Goal: Transaction & Acquisition: Purchase product/service

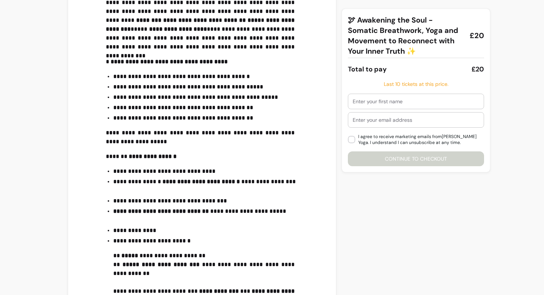
scroll to position [358, 0]
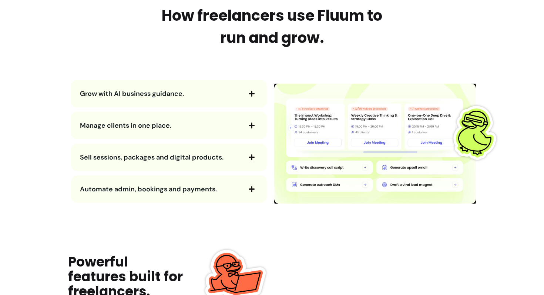
scroll to position [794, 0]
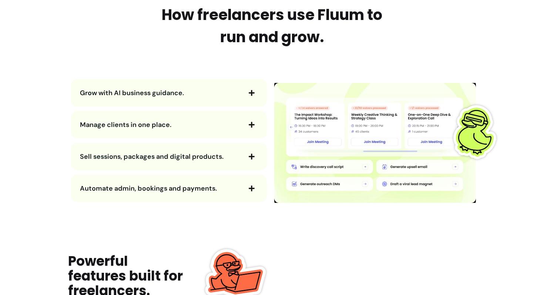
click at [183, 85] on div "Grow with AI business guidance." at bounding box center [169, 92] width 196 height 27
click at [188, 90] on span "Grow with AI business guidance." at bounding box center [160, 93] width 161 height 10
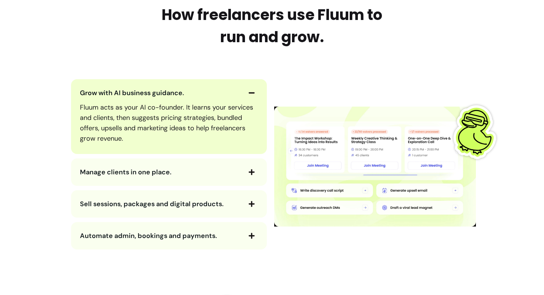
click at [199, 91] on span "Grow with AI business guidance." at bounding box center [160, 93] width 161 height 10
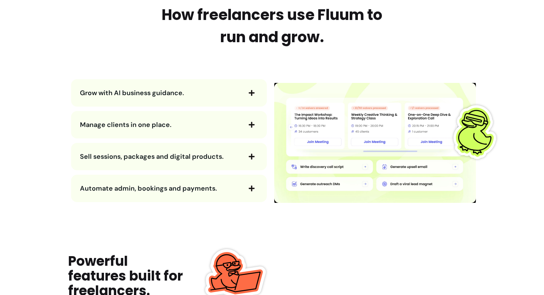
click at [198, 93] on span "Grow with AI business guidance." at bounding box center [160, 93] width 161 height 10
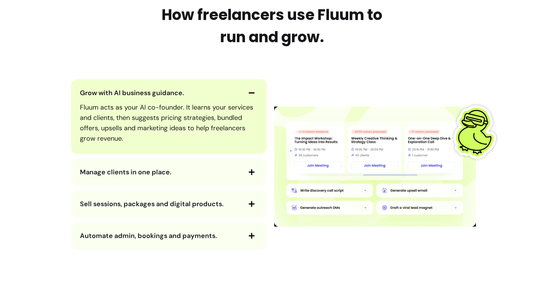
click at [198, 92] on span "Grow with AI business guidance." at bounding box center [160, 93] width 161 height 10
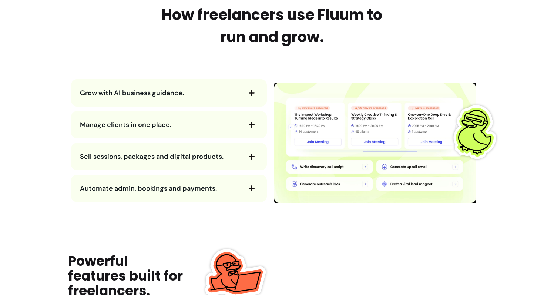
click at [181, 123] on span "Manage clients in one place." at bounding box center [160, 125] width 161 height 10
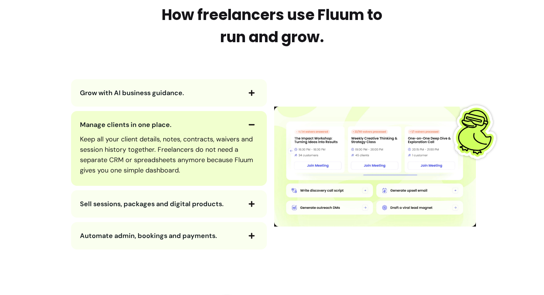
click at [182, 122] on span "Manage clients in one place." at bounding box center [160, 125] width 161 height 10
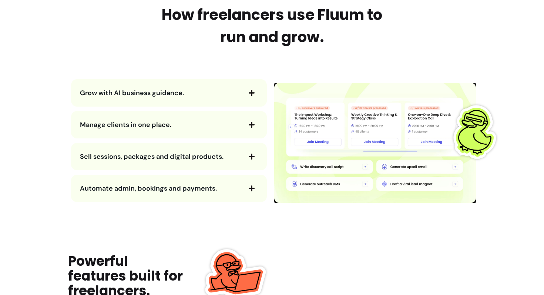
click at [199, 157] on span "Sell sessions, packages and digital products." at bounding box center [152, 156] width 144 height 9
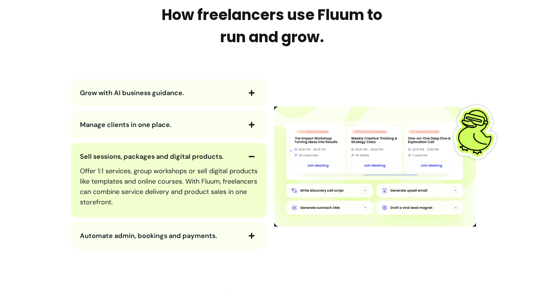
click at [201, 156] on span "Sell sessions, packages and digital products." at bounding box center [152, 156] width 144 height 9
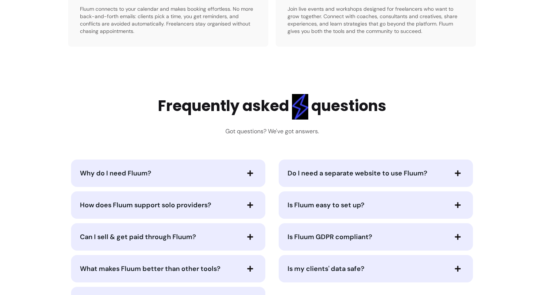
scroll to position [1526, 0]
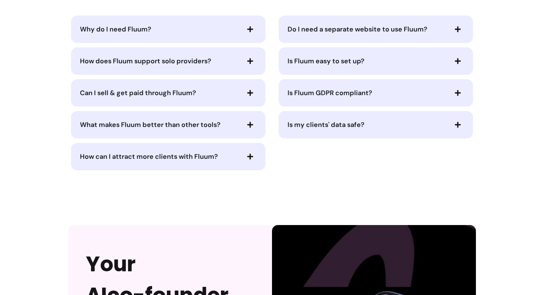
click at [167, 88] on span "Can I sell & get paid through Fluum?" at bounding box center [138, 92] width 116 height 9
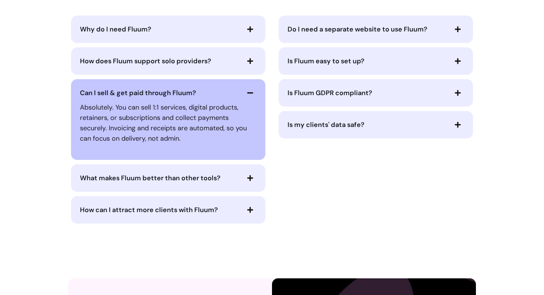
click at [166, 90] on span "Can I sell & get paid through Fluum?" at bounding box center [138, 92] width 116 height 9
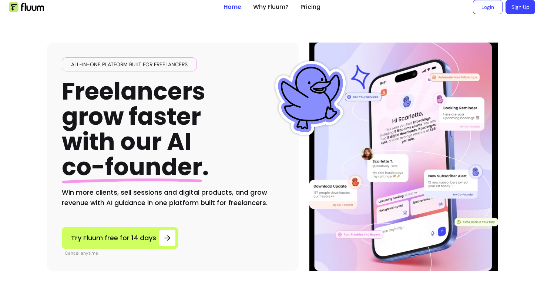
scroll to position [0, 0]
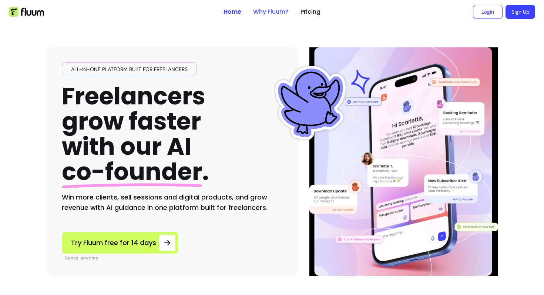
click at [264, 13] on link "Why Fluum?" at bounding box center [271, 11] width 36 height 9
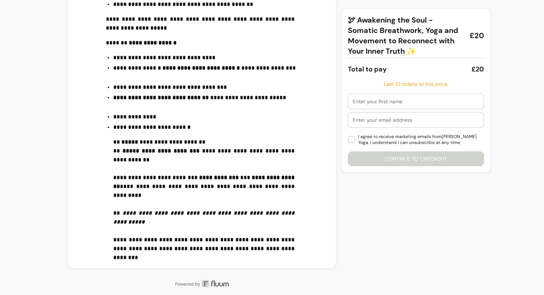
scroll to position [420, 0]
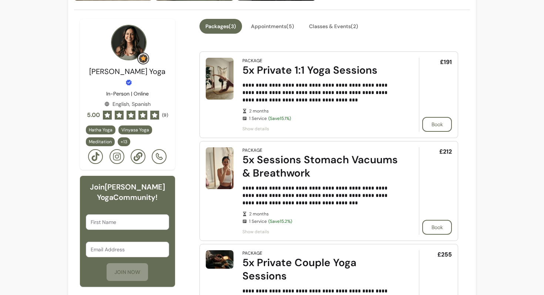
scroll to position [213, 0]
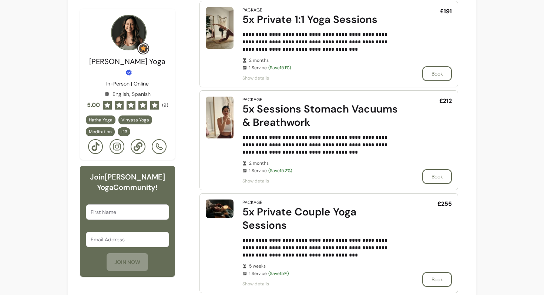
click at [248, 109] on div "5x Sessions Stomach Vacuums & Breathwork" at bounding box center [320, 115] width 156 height 27
click at [251, 180] on span "Show details" at bounding box center [320, 181] width 156 height 6
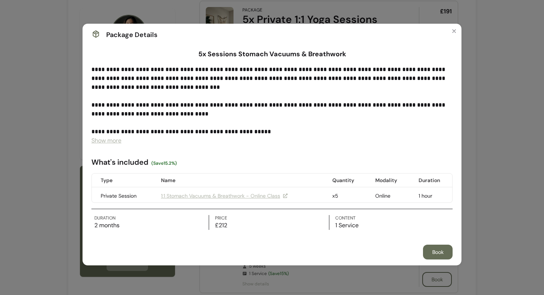
click at [105, 146] on div "**********" at bounding box center [271, 147] width 361 height 165
click at [107, 142] on span "Show more" at bounding box center [106, 141] width 30 height 8
click at [453, 31] on icon "Close" at bounding box center [454, 31] width 3 height 3
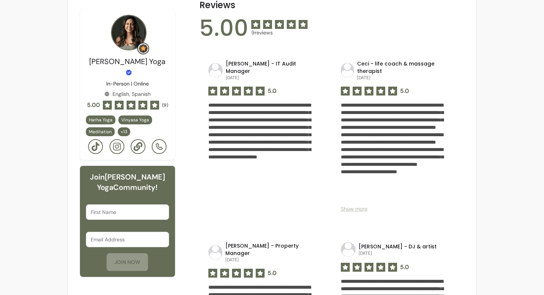
scroll to position [568, 0]
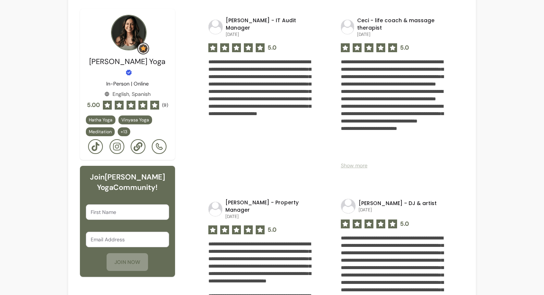
click at [492, 98] on div "**********" at bounding box center [272, 186] width 544 height 1509
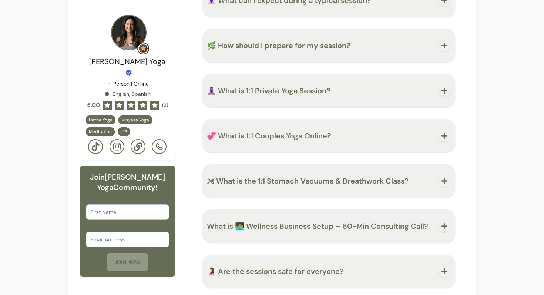
scroll to position [1214, 0]
